Goal: Browse casually: Explore the website without a specific task or goal

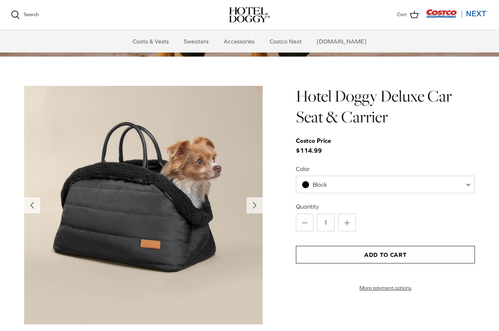
scroll to position [687, 0]
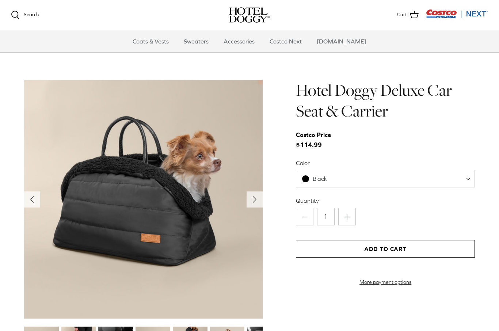
click at [472, 174] on span at bounding box center [470, 179] width 7 height 18
select select "Tan"
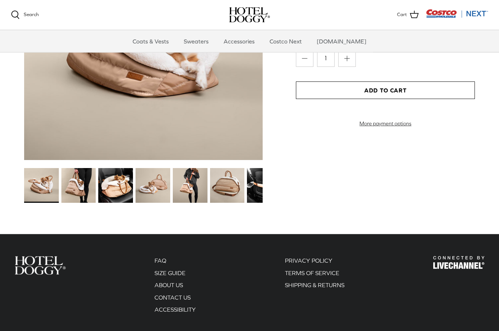
scroll to position [846, 0]
click at [75, 180] on img at bounding box center [78, 185] width 35 height 35
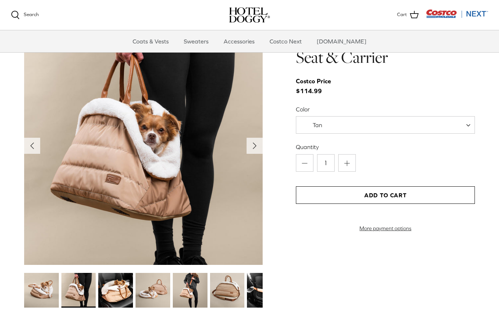
scroll to position [740, 0]
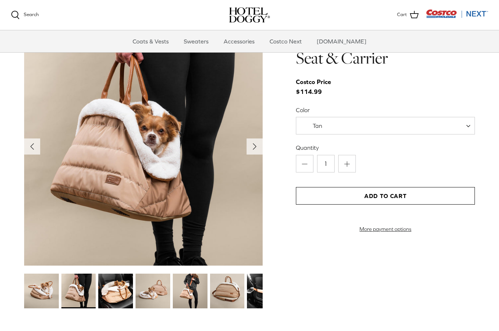
click at [115, 284] on img at bounding box center [115, 291] width 35 height 35
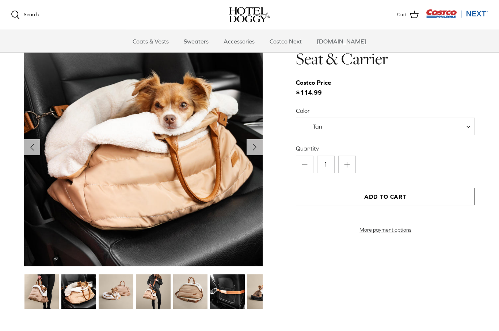
scroll to position [739, 0]
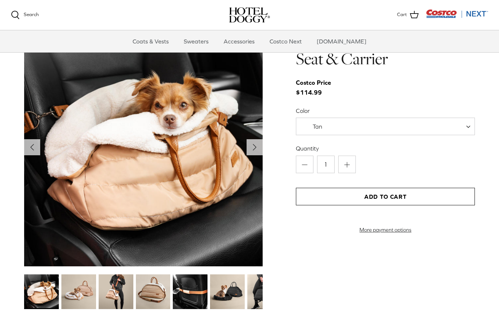
click at [202, 289] on img at bounding box center [190, 291] width 35 height 35
click at [201, 289] on img at bounding box center [190, 291] width 35 height 35
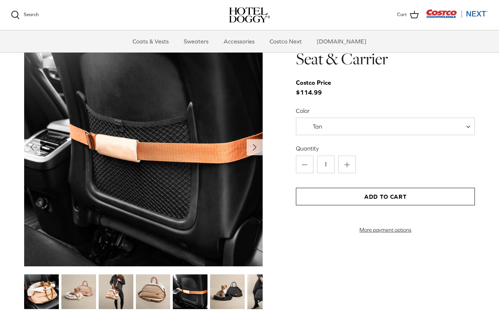
click at [229, 287] on img at bounding box center [227, 291] width 35 height 35
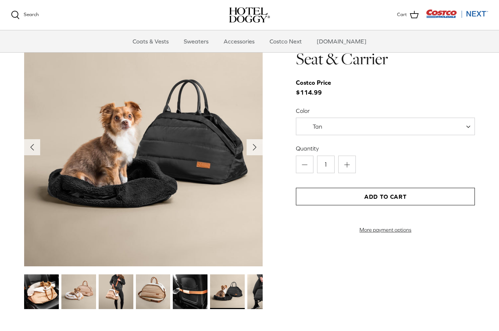
click at [124, 298] on img at bounding box center [116, 291] width 35 height 35
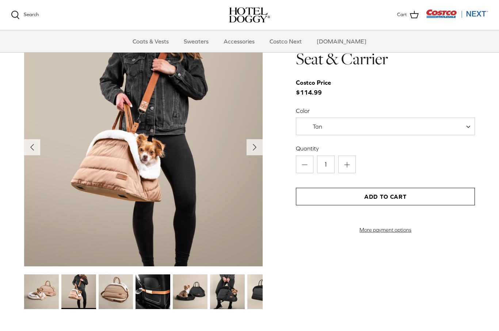
click at [230, 288] on img at bounding box center [227, 291] width 35 height 35
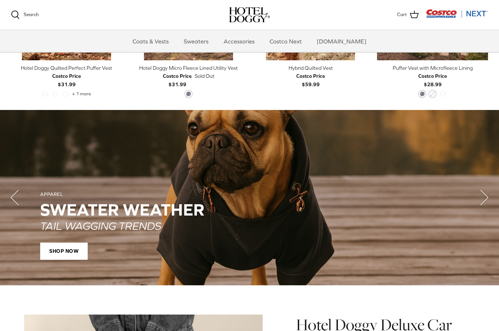
scroll to position [453, 0]
click at [165, 39] on link "Coats & Vests" at bounding box center [150, 41] width 49 height 22
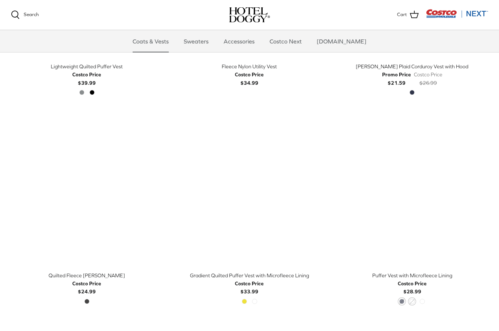
scroll to position [945, 0]
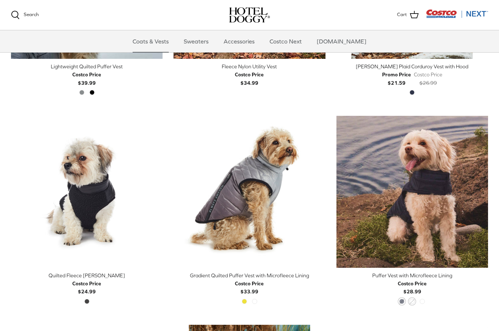
click at [248, 305] on div "Golden Kiwi High Rise" at bounding box center [249, 303] width 20 height 9
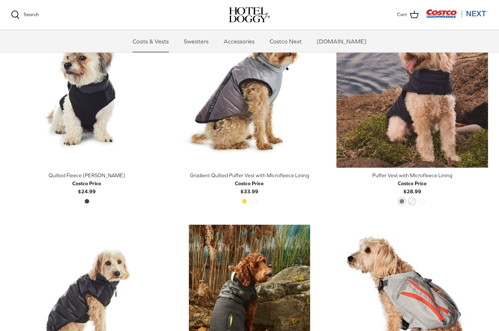
scroll to position [1045, 0]
click at [258, 199] on div "Golden Kiwi High Rise" at bounding box center [249, 203] width 20 height 9
click at [248, 199] on div "Golden Kiwi High Rise" at bounding box center [249, 203] width 20 height 9
click at [247, 199] on span "Golden Kiwi" at bounding box center [244, 201] width 5 height 5
click at [244, 199] on span "Golden Kiwi" at bounding box center [244, 201] width 5 height 5
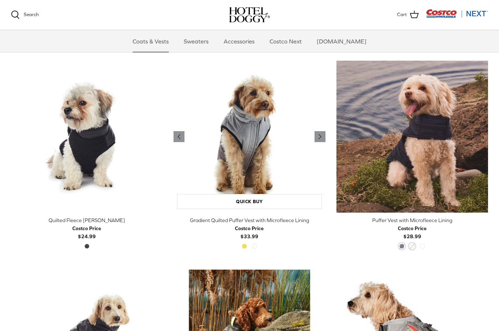
scroll to position [1002, 0]
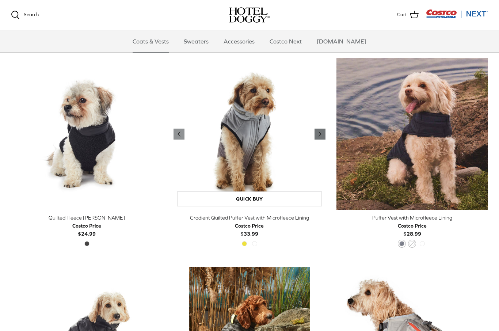
click at [322, 131] on icon "Right" at bounding box center [320, 134] width 9 height 9
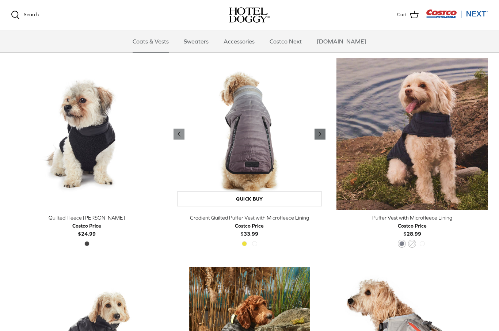
click at [321, 133] on icon "Right" at bounding box center [320, 134] width 9 height 9
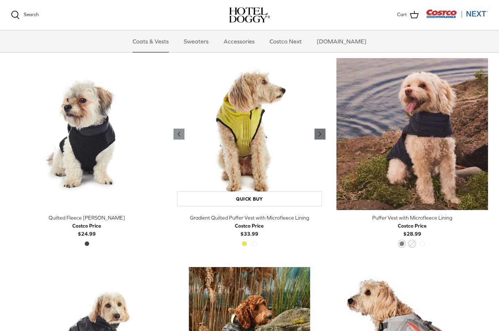
click at [321, 132] on polyline "Previous" at bounding box center [320, 134] width 2 height 4
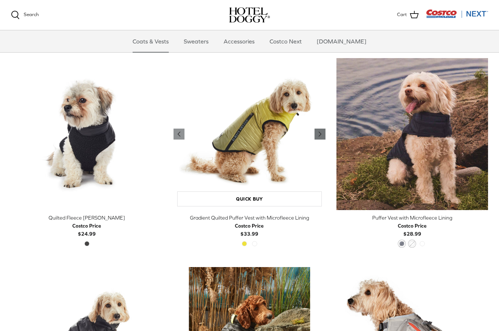
click at [319, 130] on icon "Right" at bounding box center [320, 134] width 9 height 9
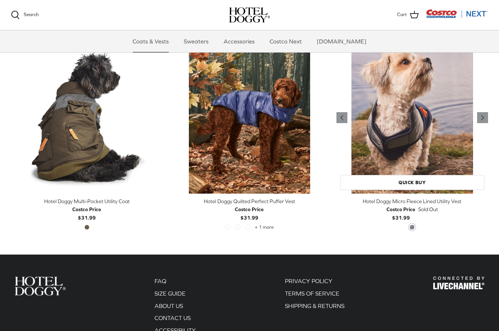
scroll to position [1434, 0]
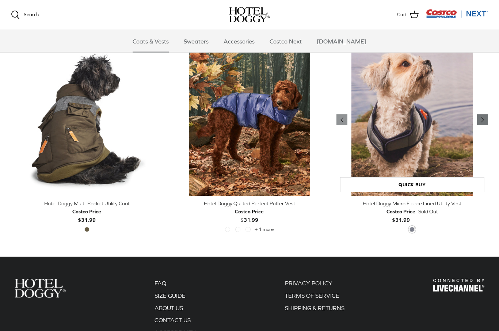
click at [481, 119] on icon "Right" at bounding box center [482, 120] width 9 height 9
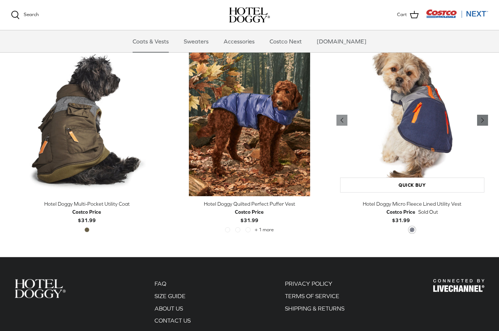
click at [482, 118] on polyline "Previous" at bounding box center [483, 120] width 2 height 4
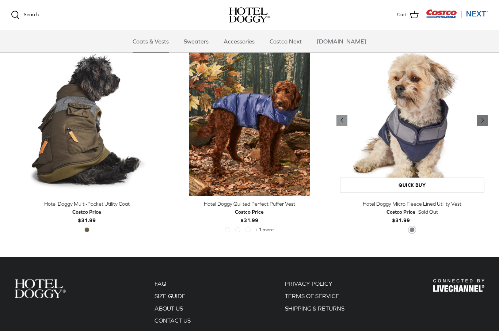
click at [487, 116] on icon "Right" at bounding box center [482, 120] width 9 height 9
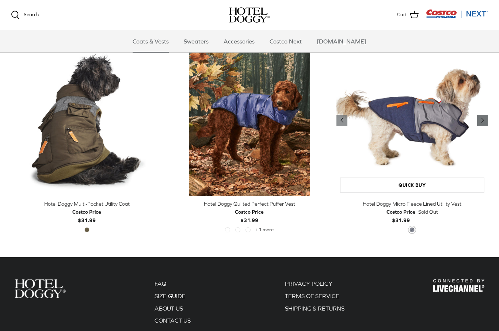
click at [487, 117] on link "Right" at bounding box center [482, 120] width 11 height 11
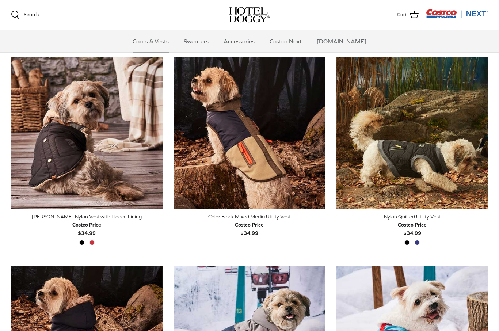
scroll to position [173, 0]
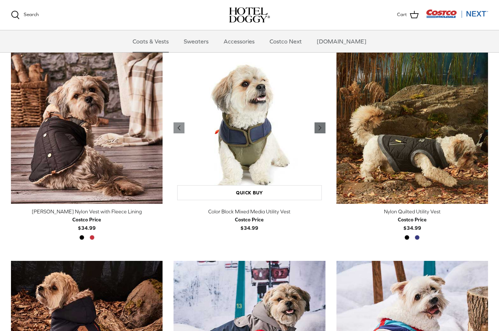
click at [323, 128] on icon "Right" at bounding box center [320, 127] width 9 height 9
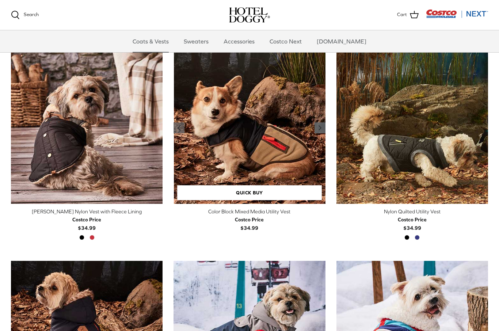
click at [316, 127] on icon "Right" at bounding box center [320, 127] width 9 height 9
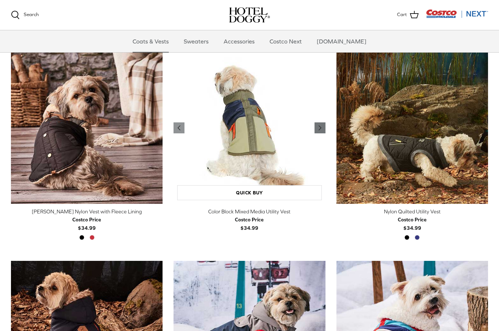
click at [324, 123] on icon "Right" at bounding box center [320, 127] width 9 height 9
click at [208, 42] on link "Sweaters" at bounding box center [196, 41] width 38 height 22
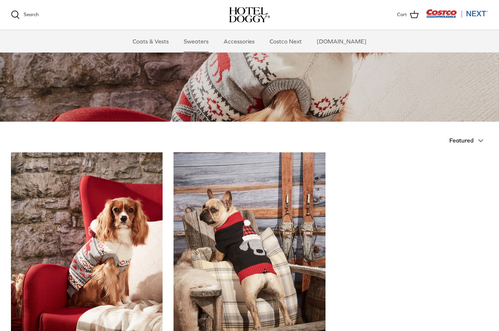
scroll to position [61, 0]
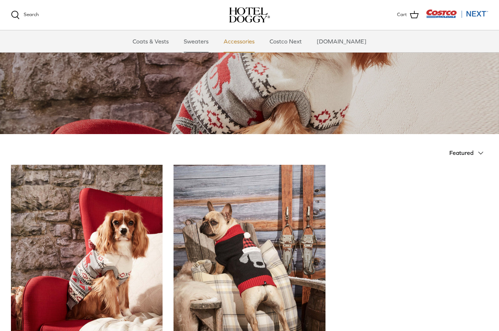
click at [246, 40] on link "Accessories" at bounding box center [239, 41] width 44 height 22
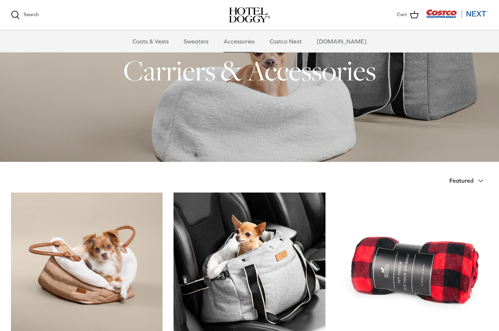
scroll to position [30, 0]
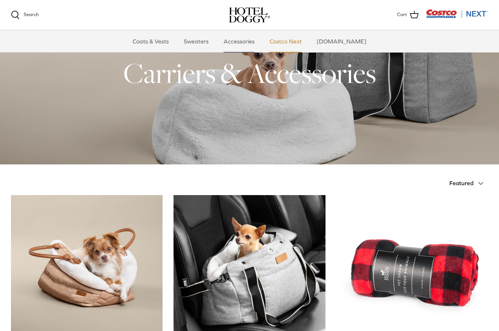
click at [300, 38] on link "Costco Next" at bounding box center [285, 41] width 45 height 22
